Goal: Information Seeking & Learning: Learn about a topic

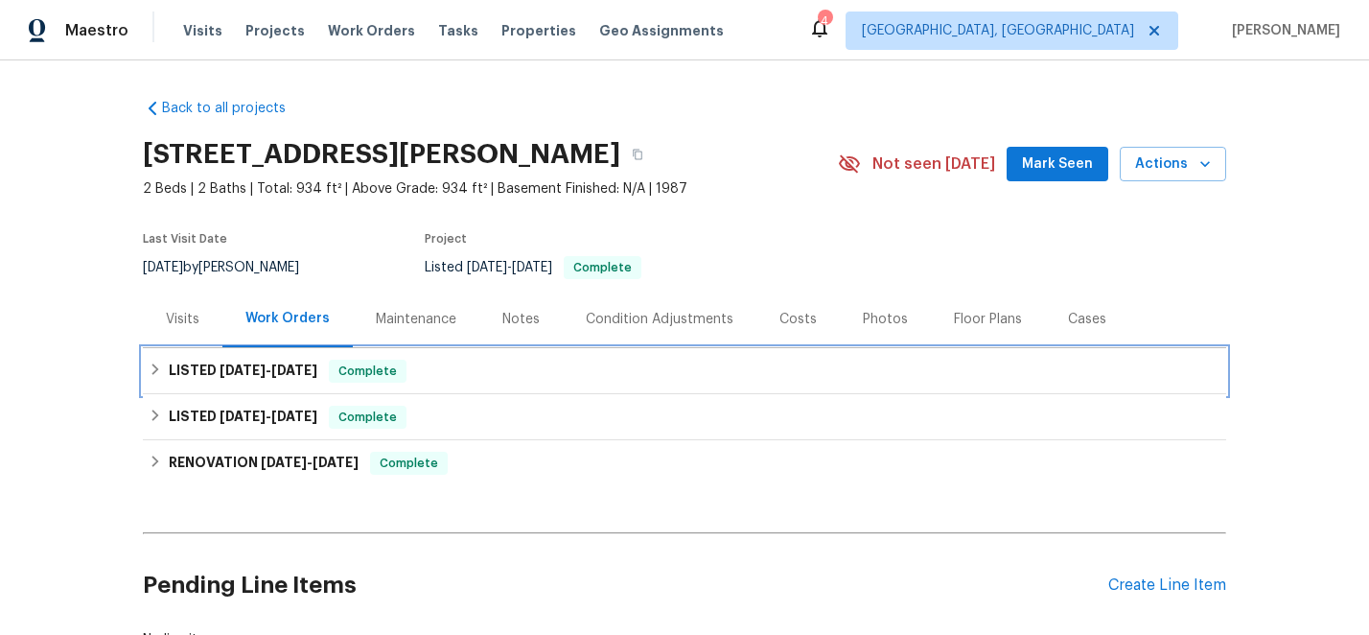
click at [211, 357] on div "LISTED [DATE] - [DATE] Complete" at bounding box center [684, 371] width 1083 height 46
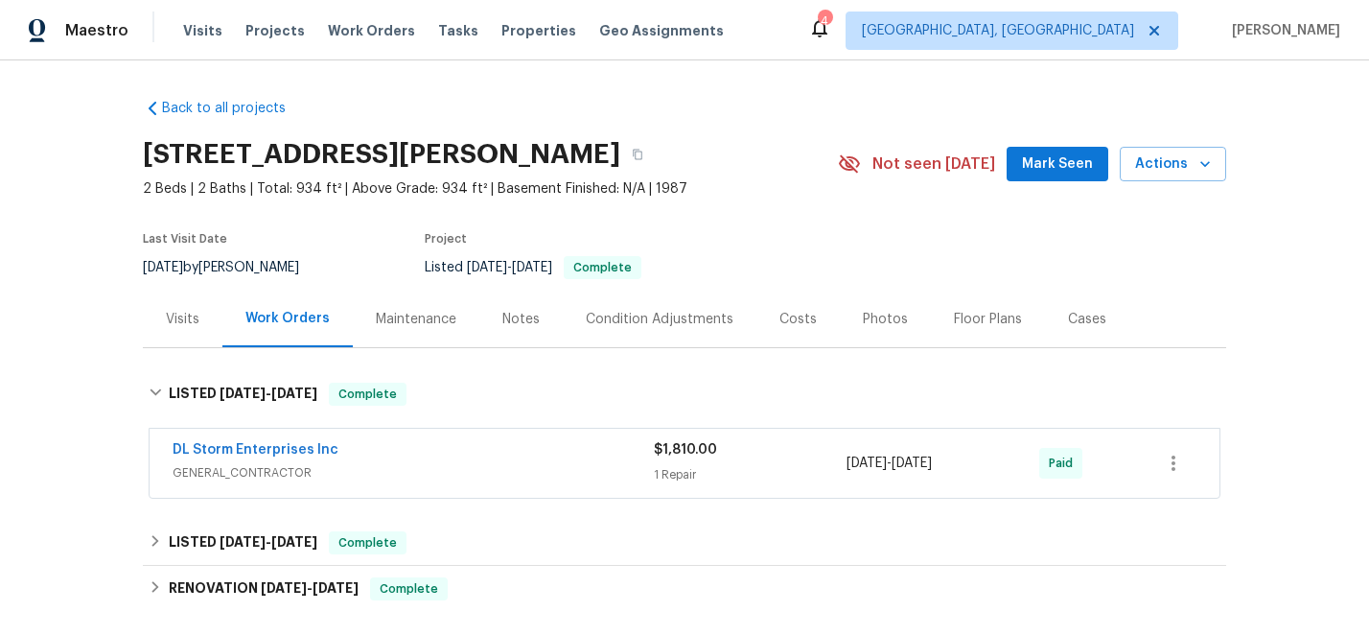
click at [587, 473] on span "GENERAL_CONTRACTOR" at bounding box center [413, 472] width 481 height 19
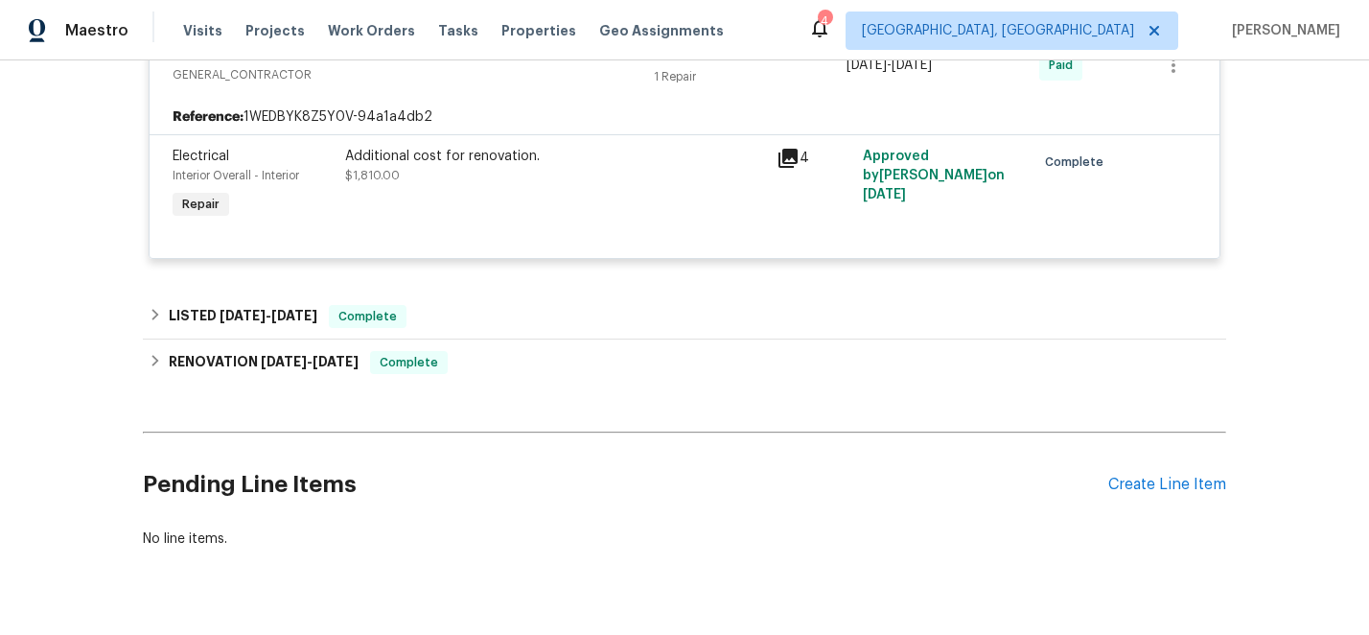
scroll to position [413, 0]
click at [782, 157] on icon at bounding box center [787, 157] width 19 height 19
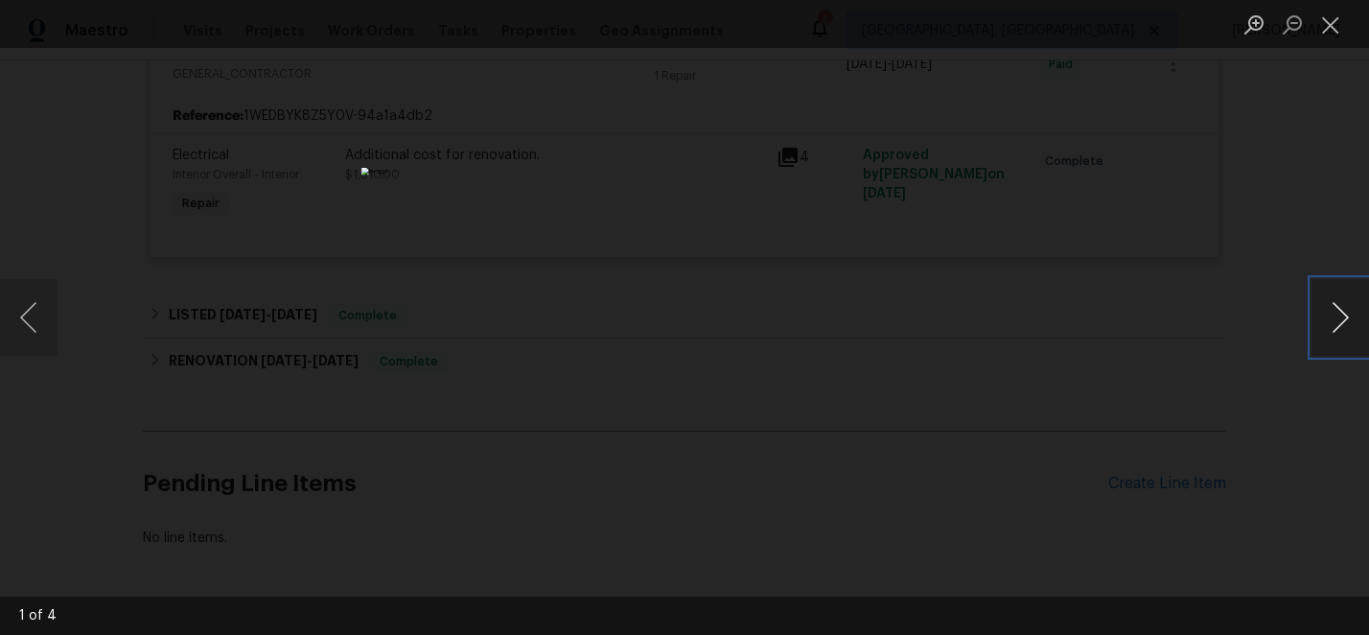
click at [1327, 327] on button "Next image" at bounding box center [1340, 317] width 58 height 77
click at [131, 315] on div "Lightbox" at bounding box center [684, 317] width 1369 height 635
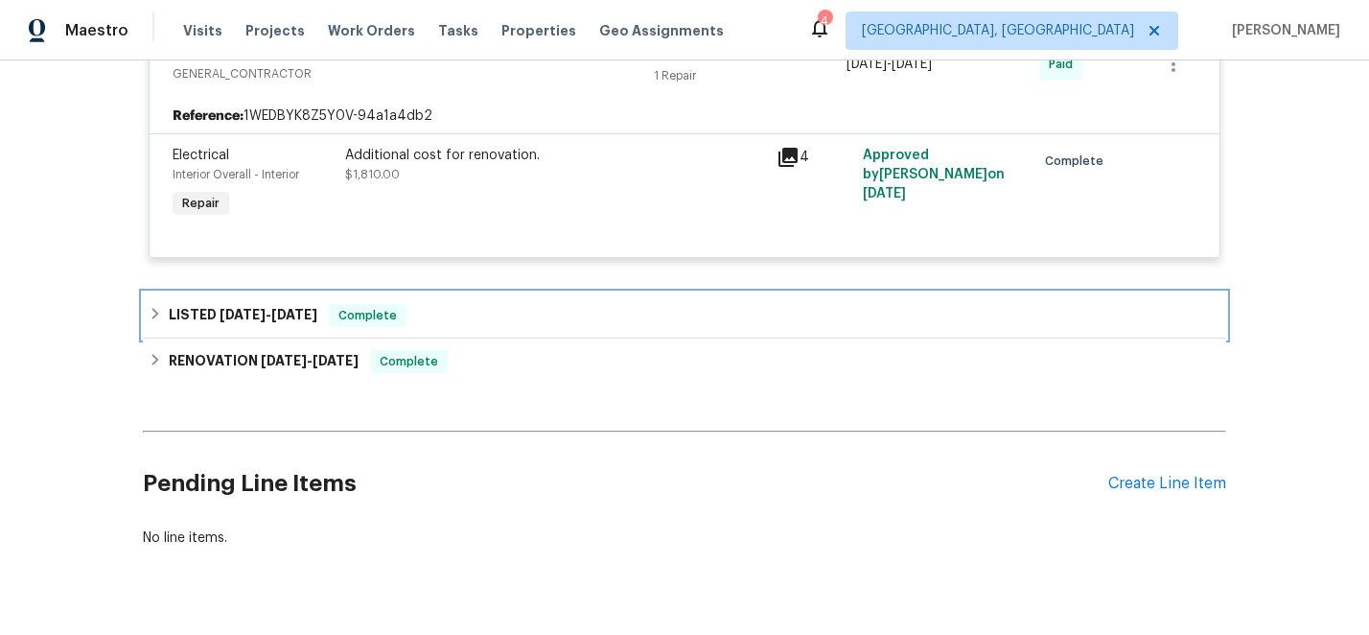
click at [259, 310] on span "[DATE]" at bounding box center [243, 314] width 46 height 13
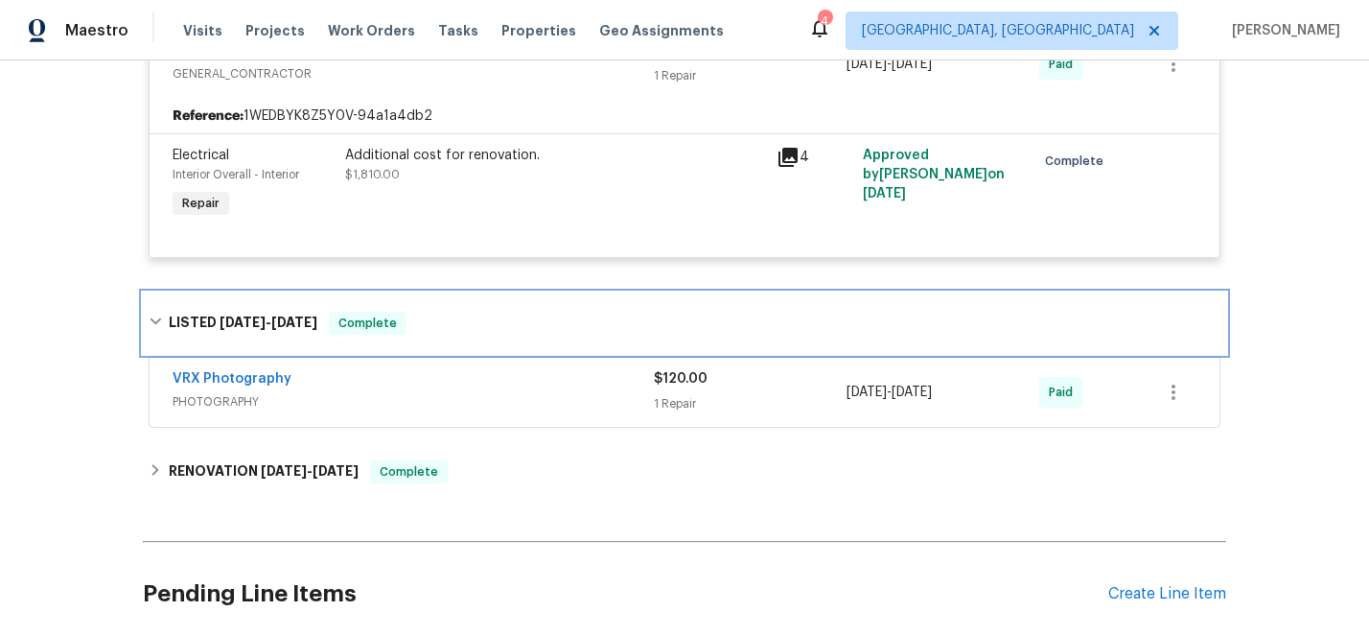
scroll to position [537, 0]
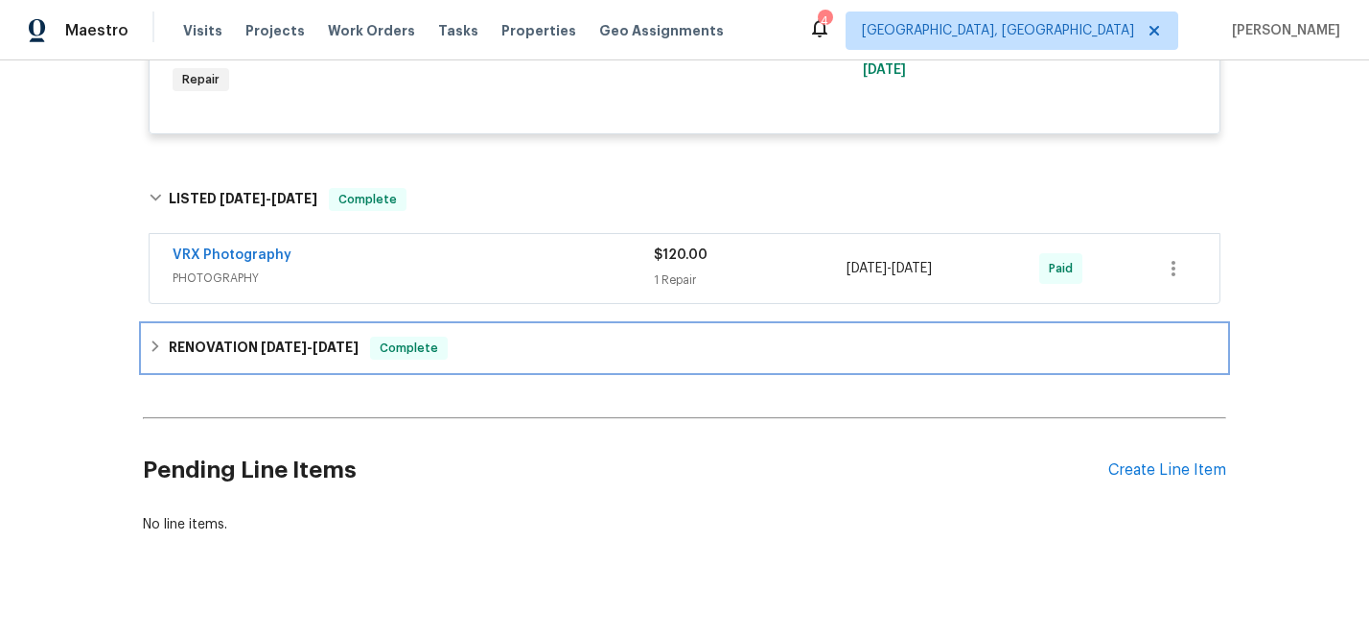
click at [281, 348] on span "[DATE]" at bounding box center [284, 346] width 46 height 13
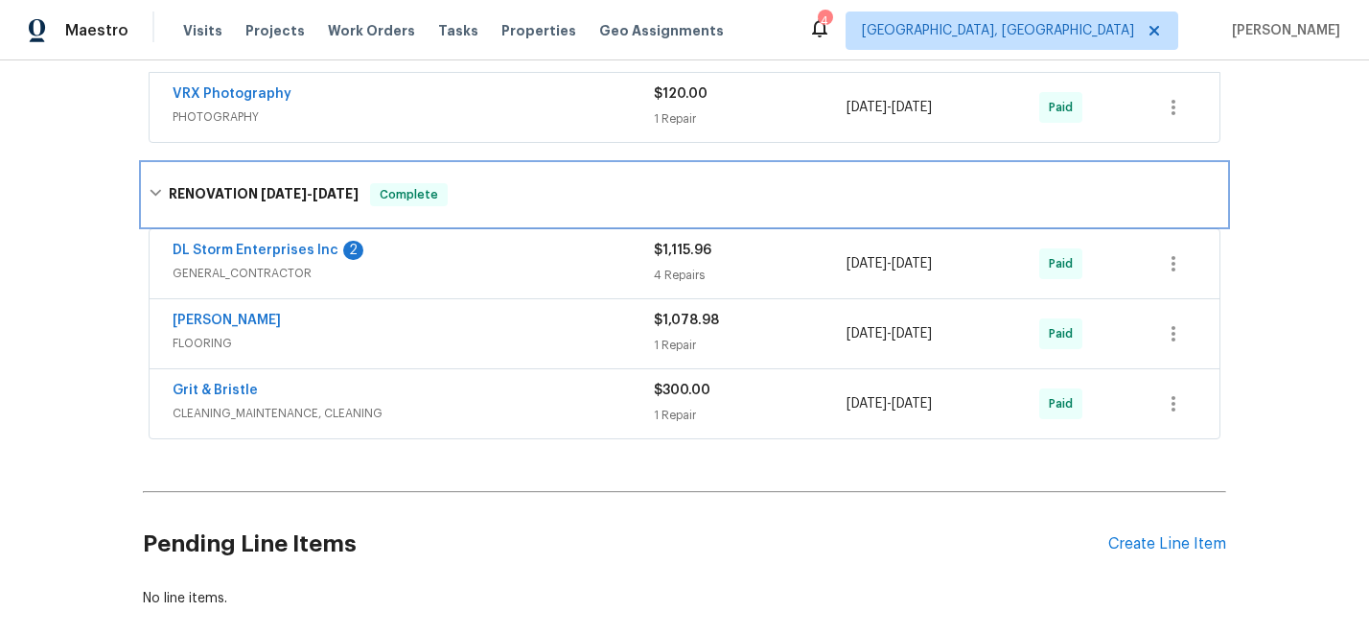
scroll to position [706, 0]
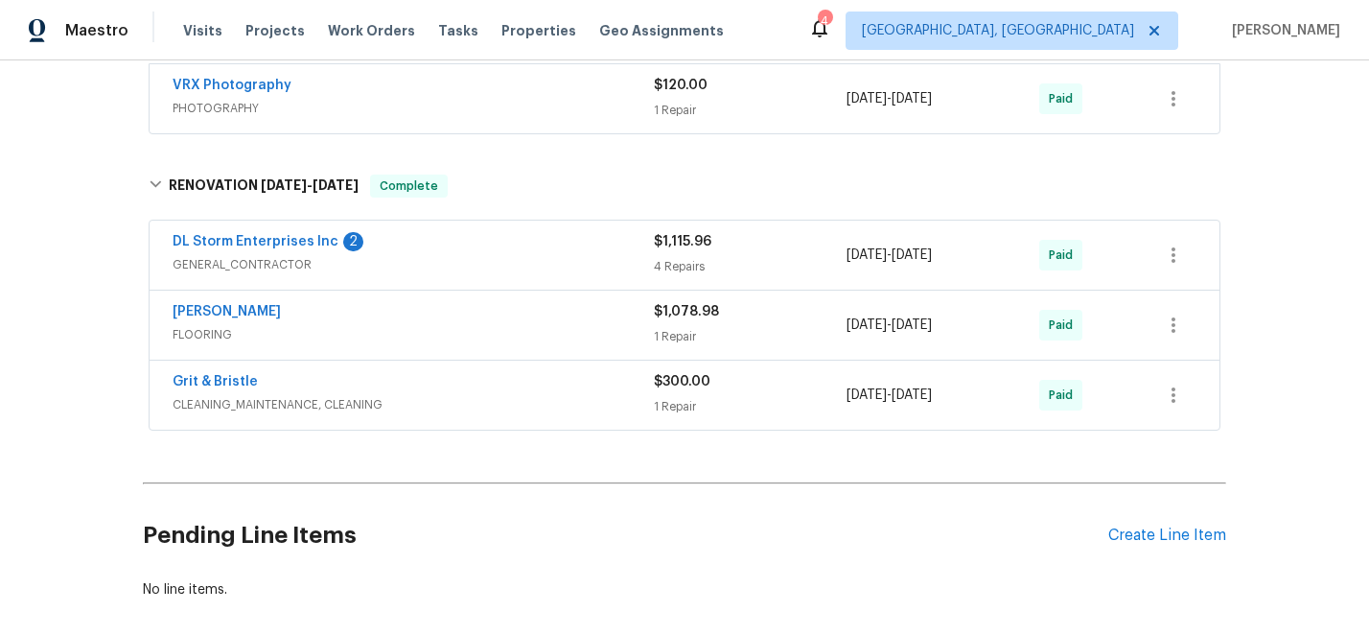
click at [529, 256] on span "GENERAL_CONTRACTOR" at bounding box center [413, 264] width 481 height 19
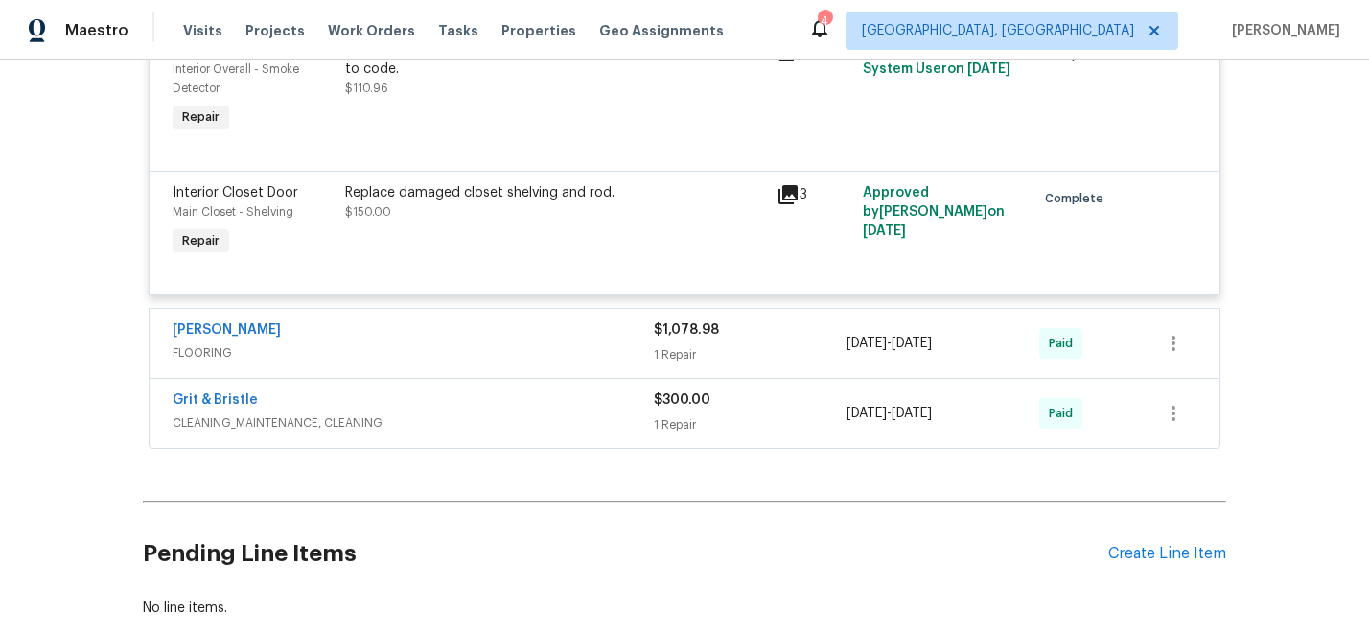
scroll to position [1288, 0]
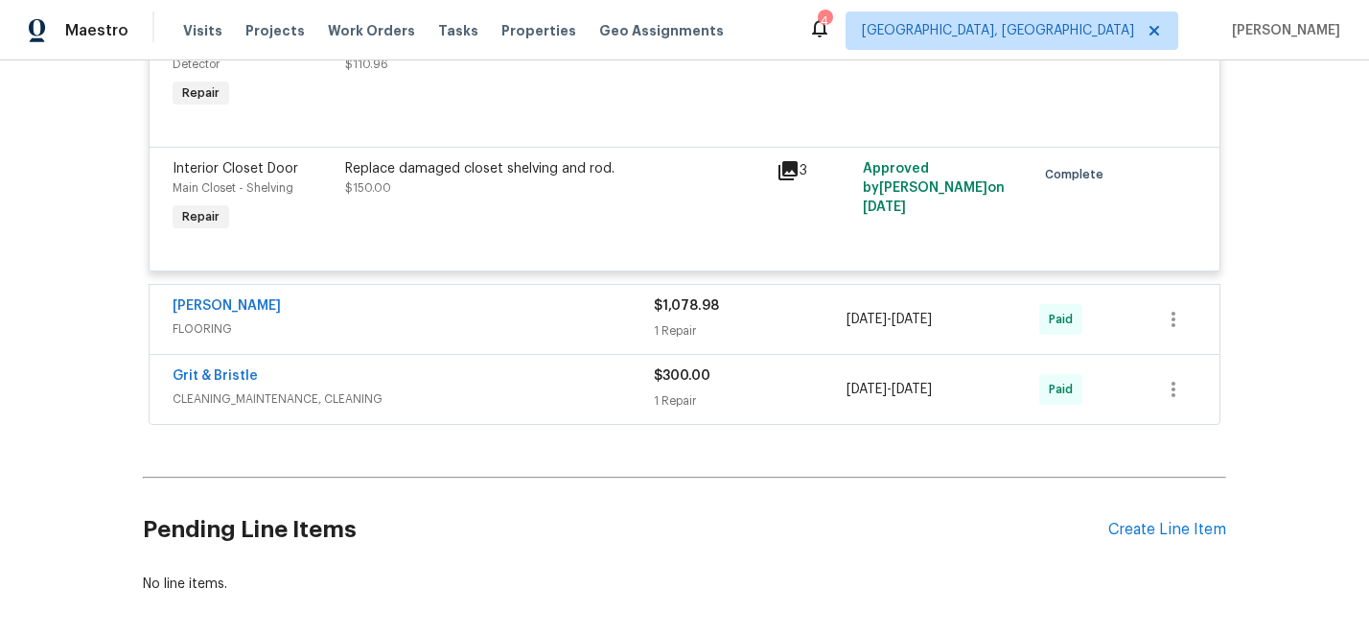
click at [468, 315] on div "[PERSON_NAME]" at bounding box center [413, 307] width 481 height 23
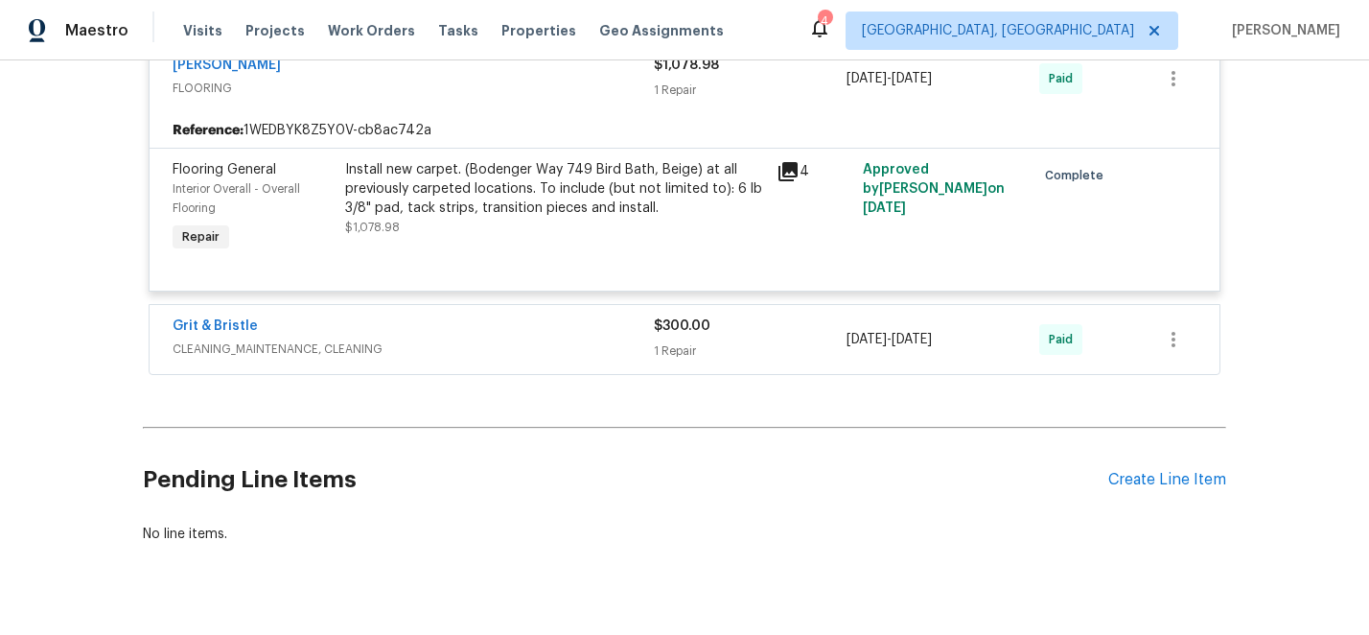
scroll to position [1557, 0]
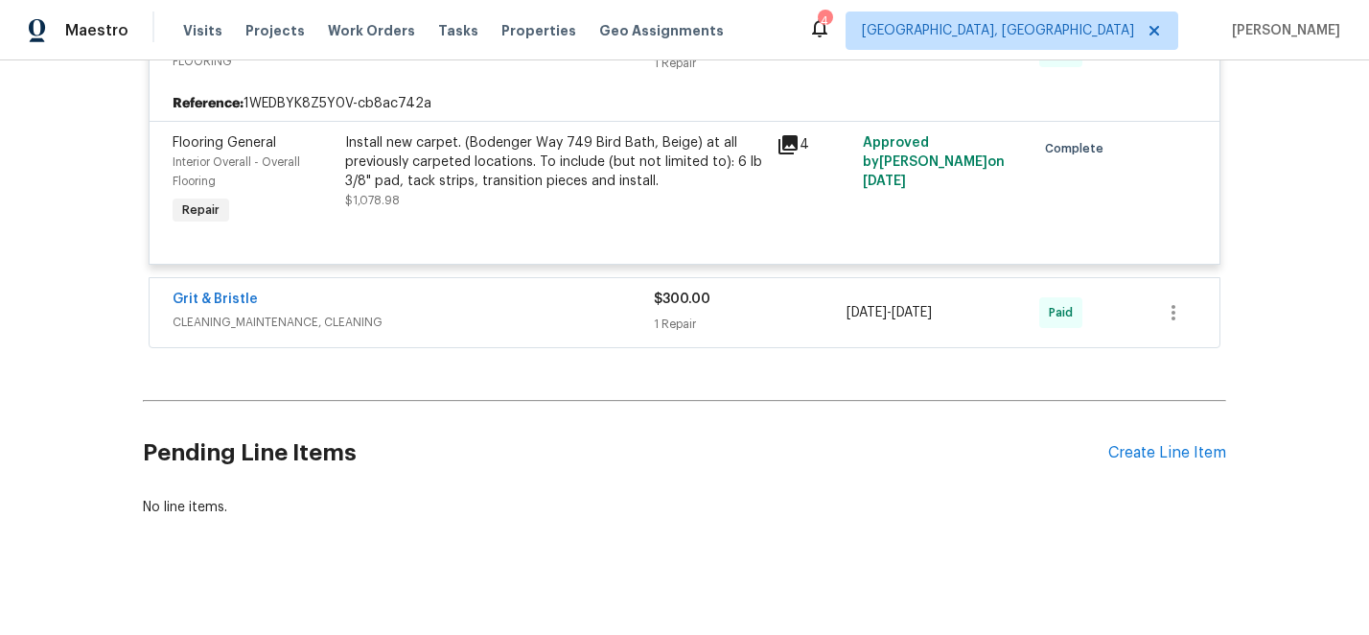
click at [467, 318] on span "CLEANING_MAINTENANCE, CLEANING" at bounding box center [413, 321] width 481 height 19
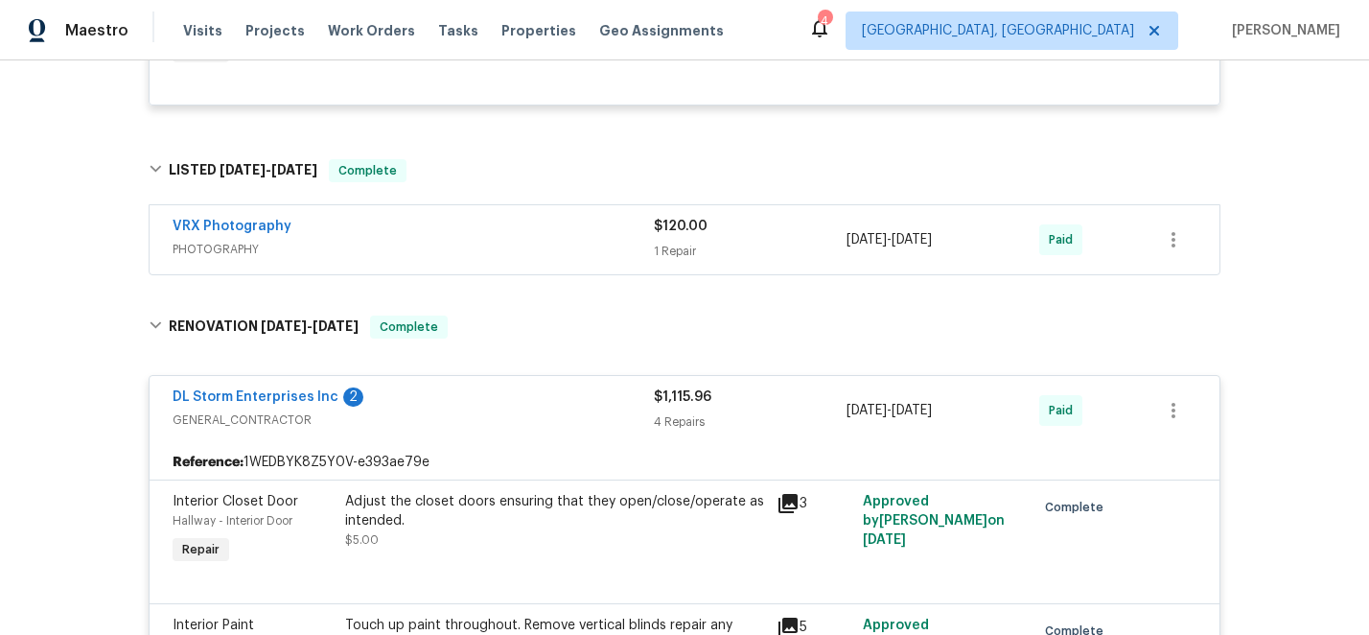
scroll to position [0, 0]
